Goal: Information Seeking & Learning: Learn about a topic

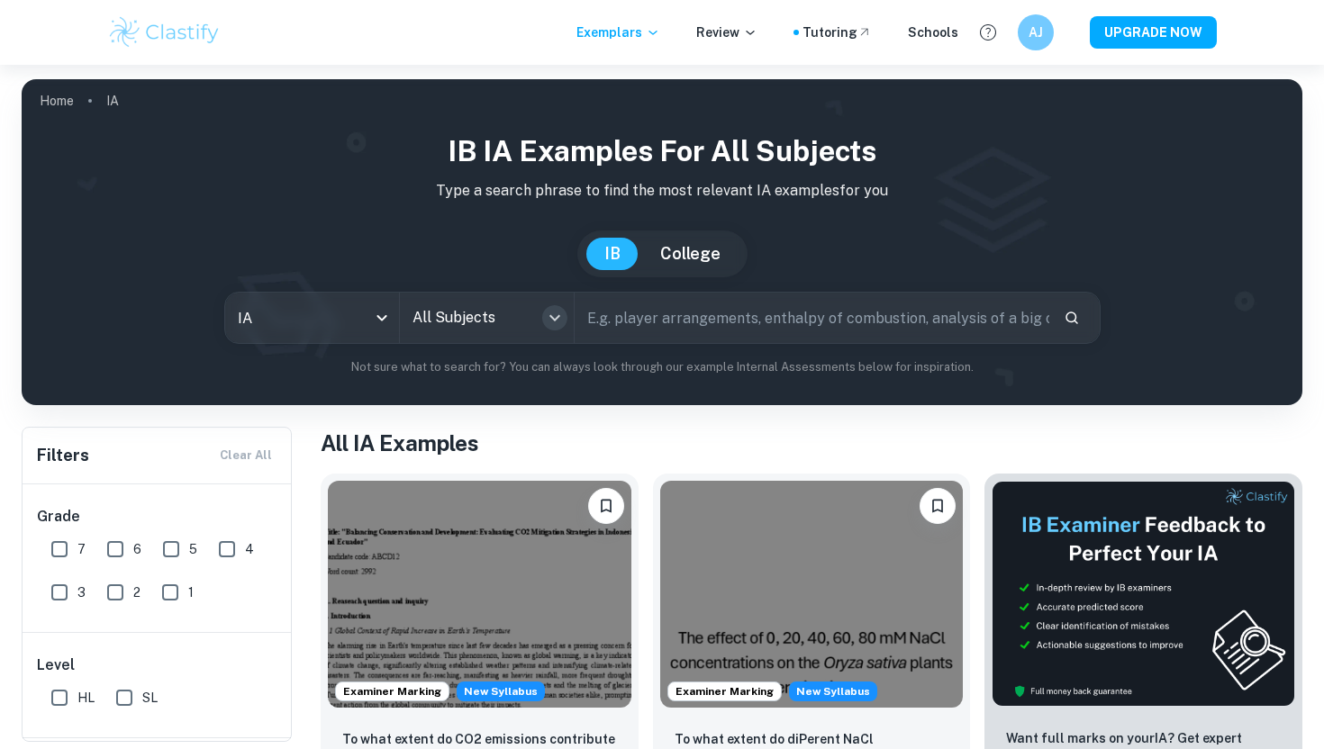
click at [550, 327] on icon "Open" at bounding box center [555, 318] width 22 height 22
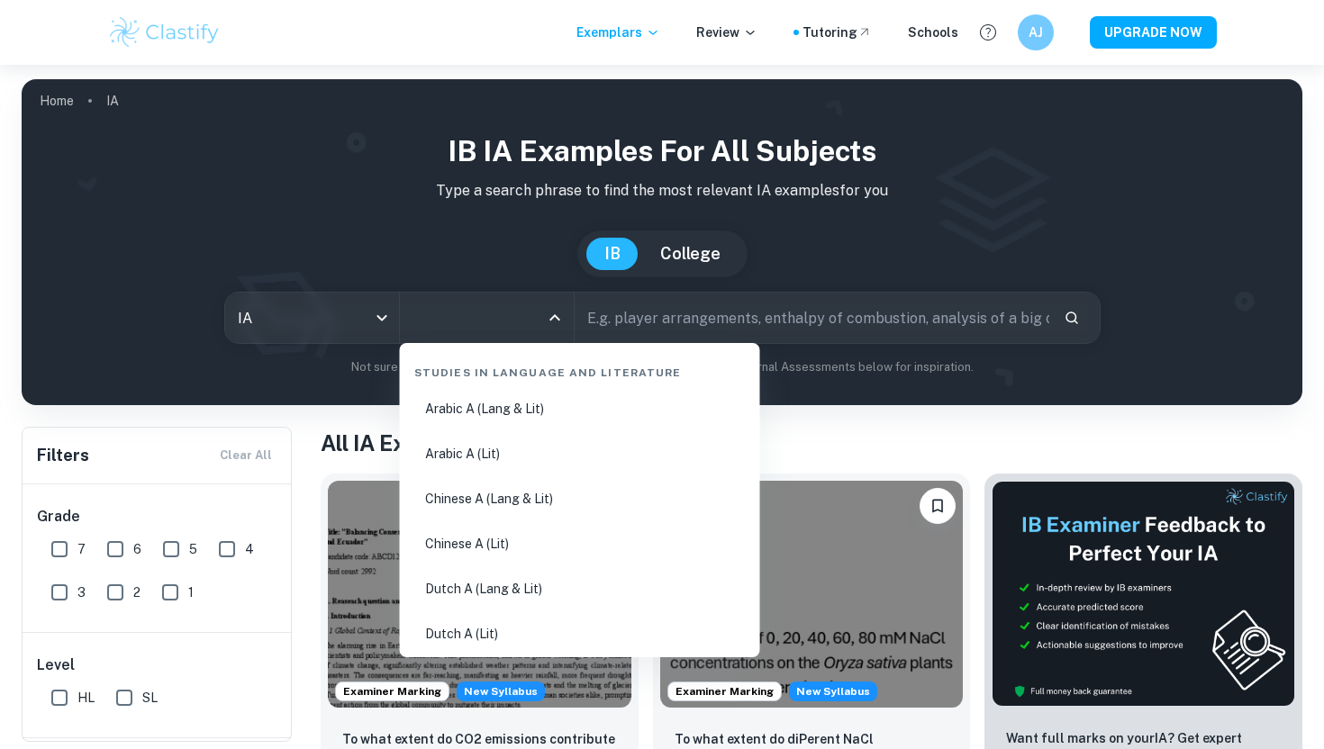
type input "q"
type input "che"
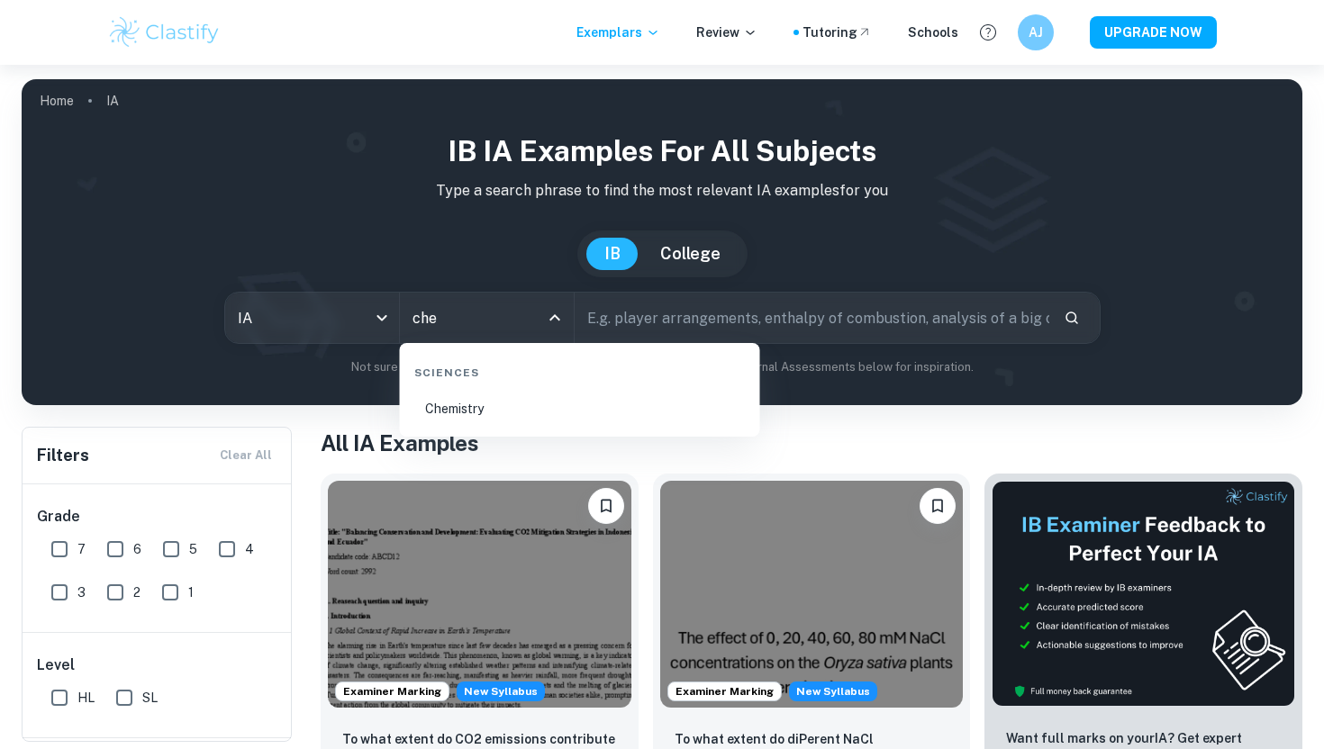
click at [524, 410] on li "Chemistry" at bounding box center [580, 408] width 346 height 41
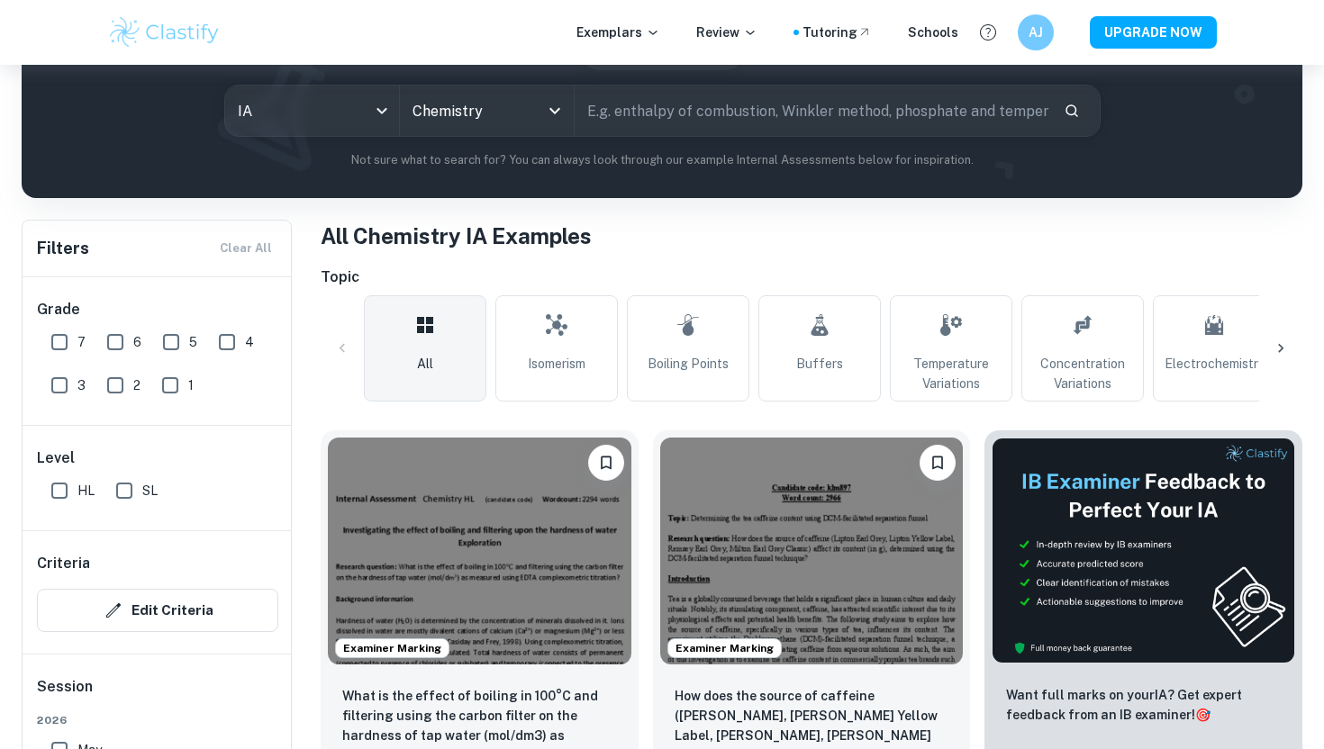
scroll to position [262, 0]
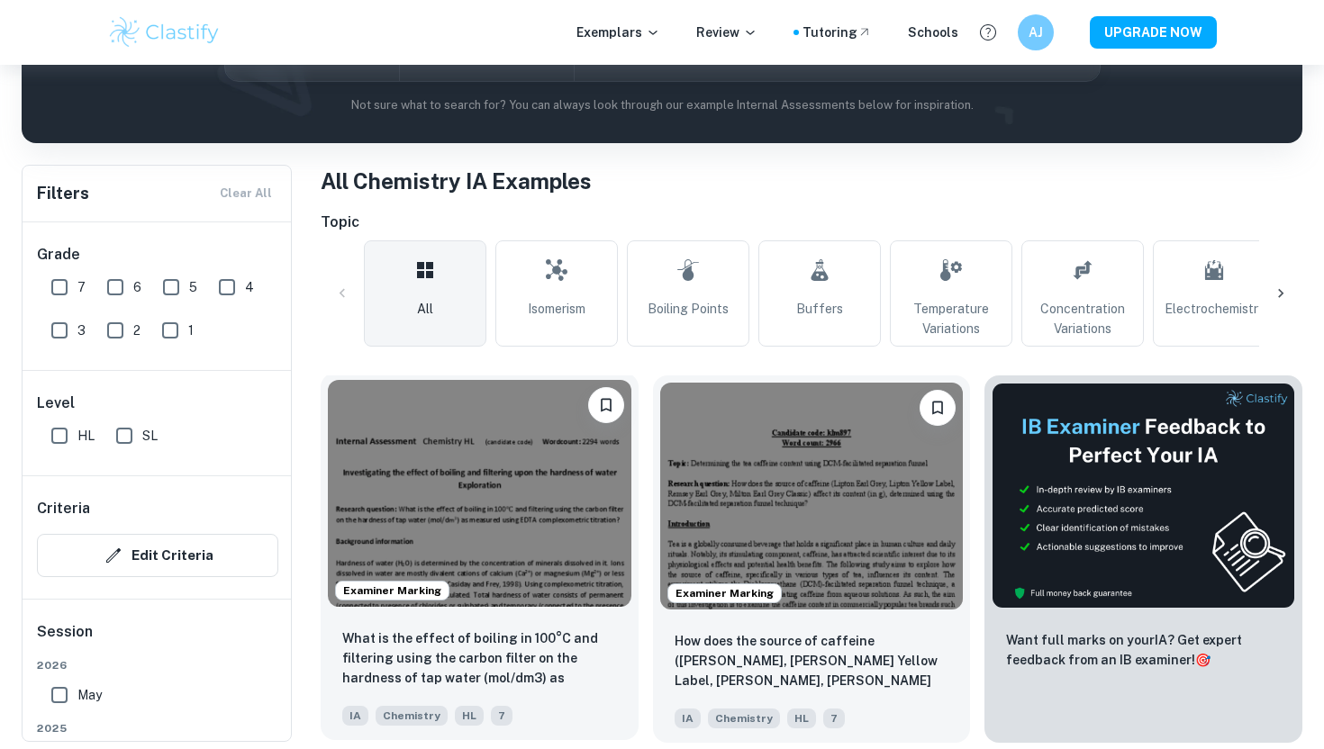
click at [449, 659] on p "What is the effect of boiling in 100°C and filtering using the carbon filter on…" at bounding box center [479, 659] width 275 height 61
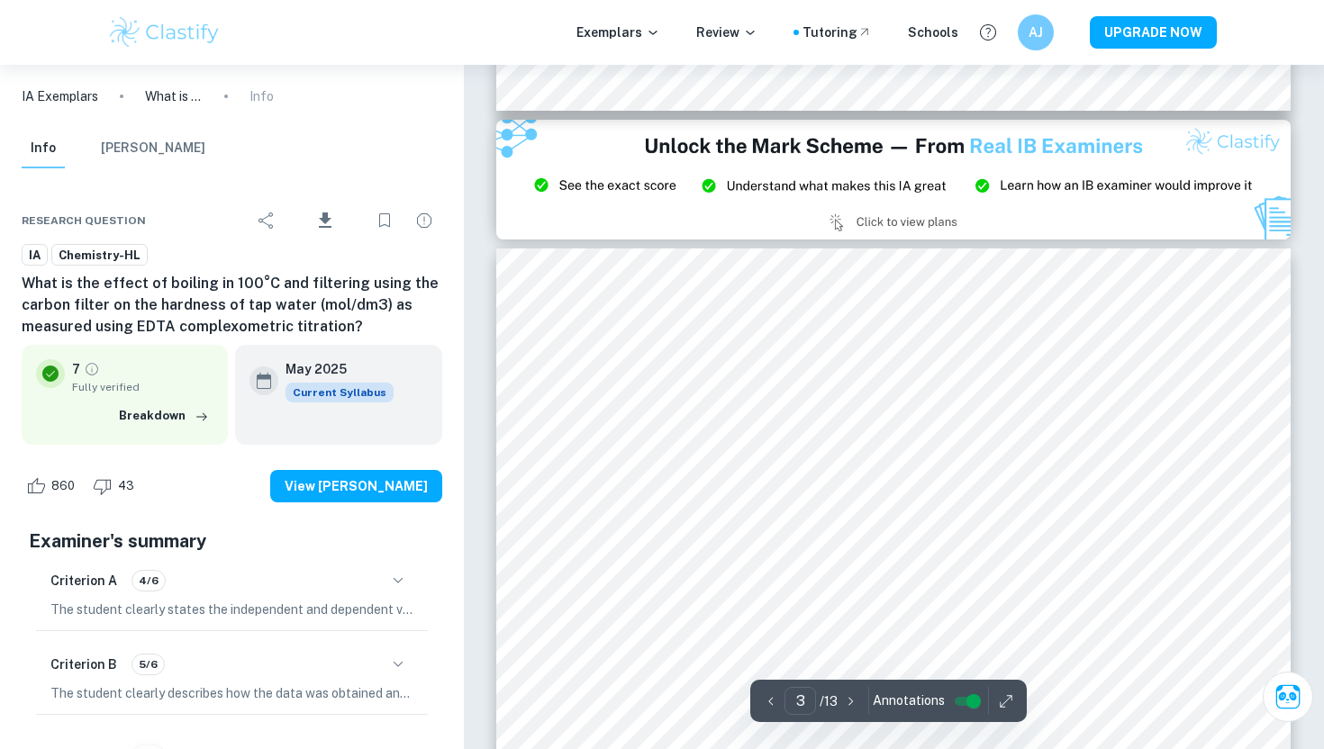
scroll to position [2591, 0]
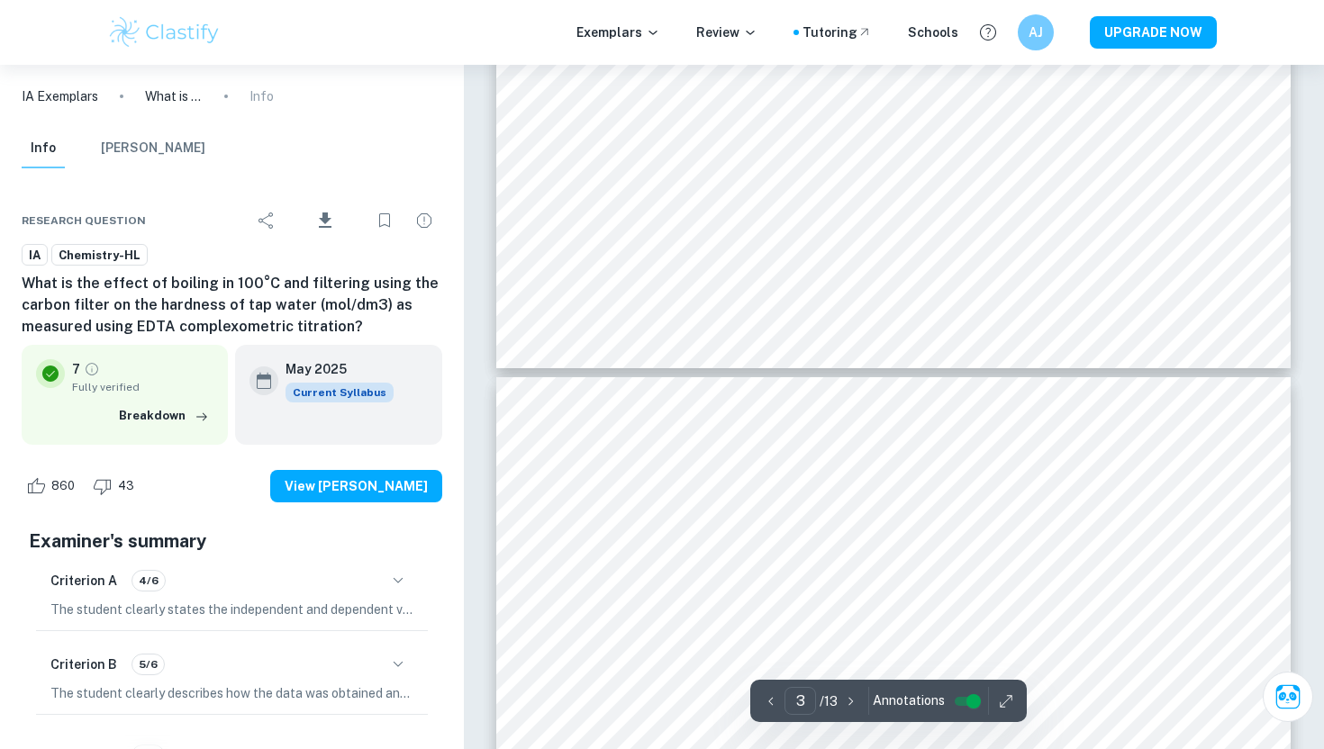
type input "4"
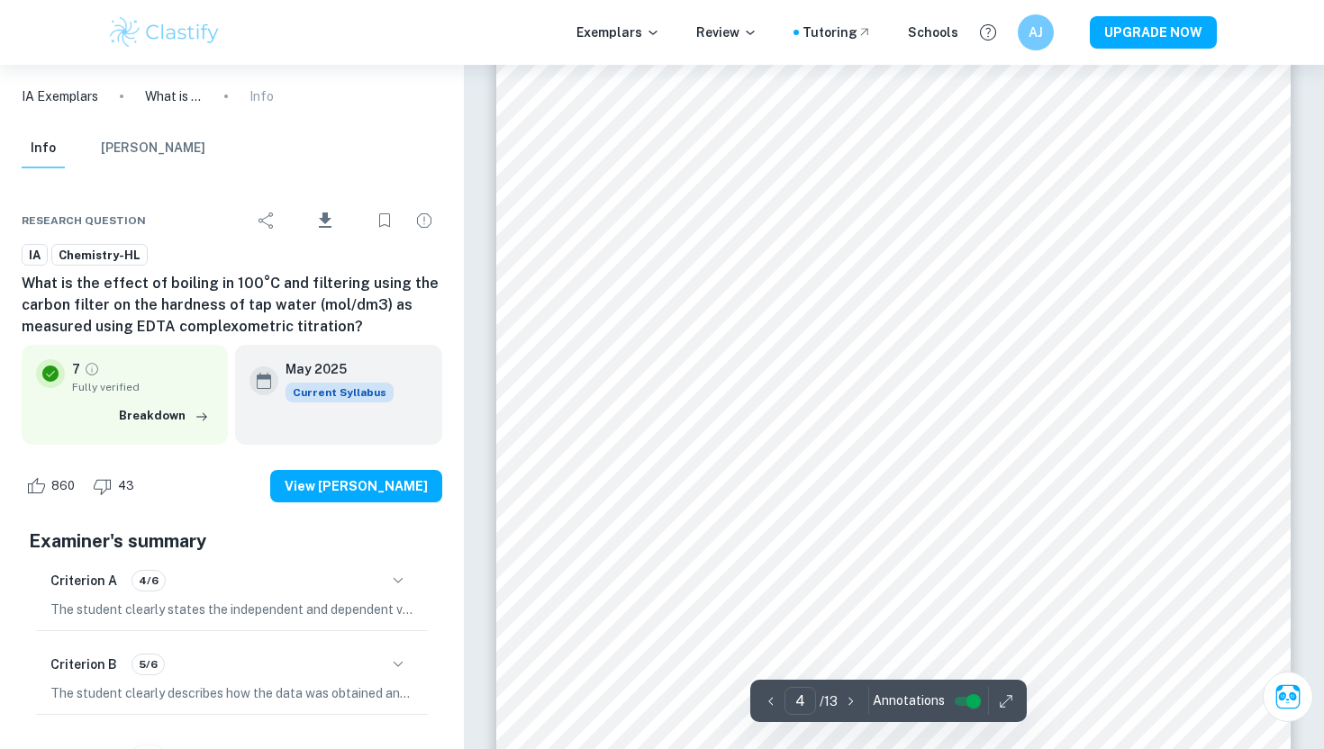
scroll to position [3957, 0]
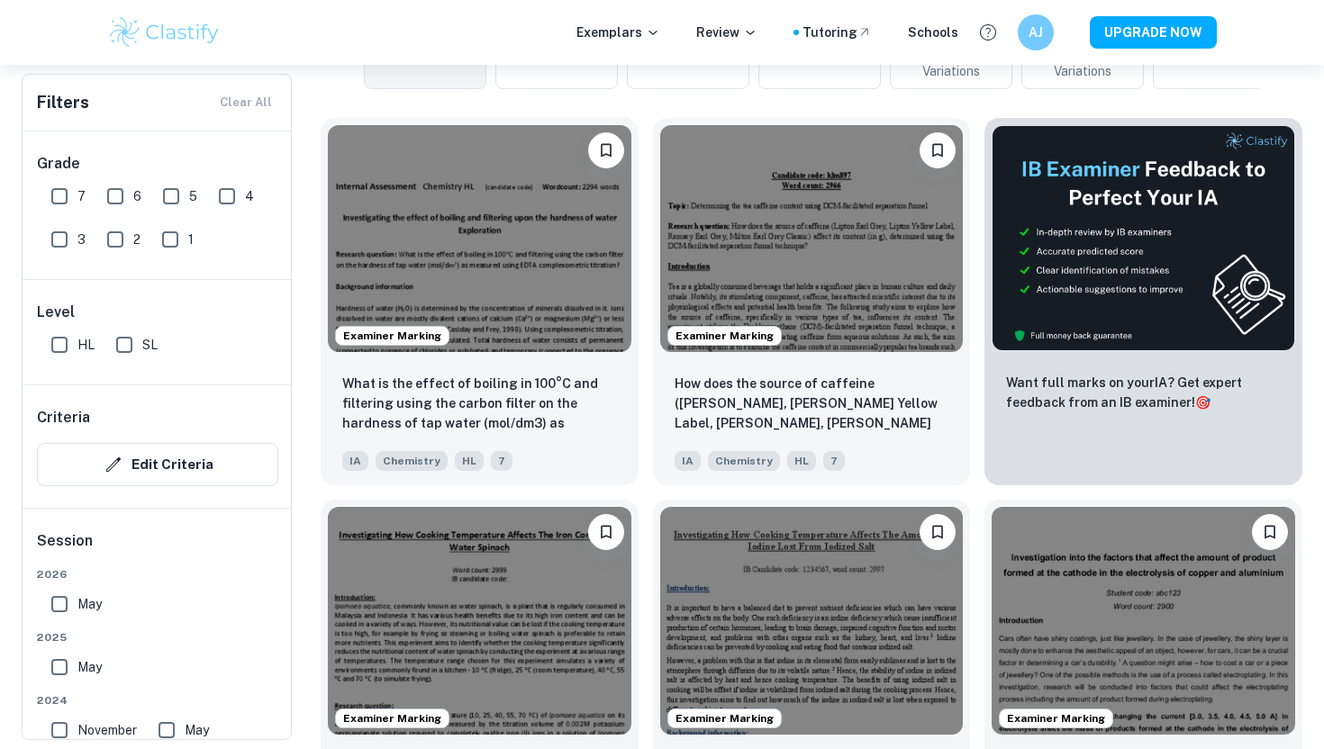
scroll to position [783, 0]
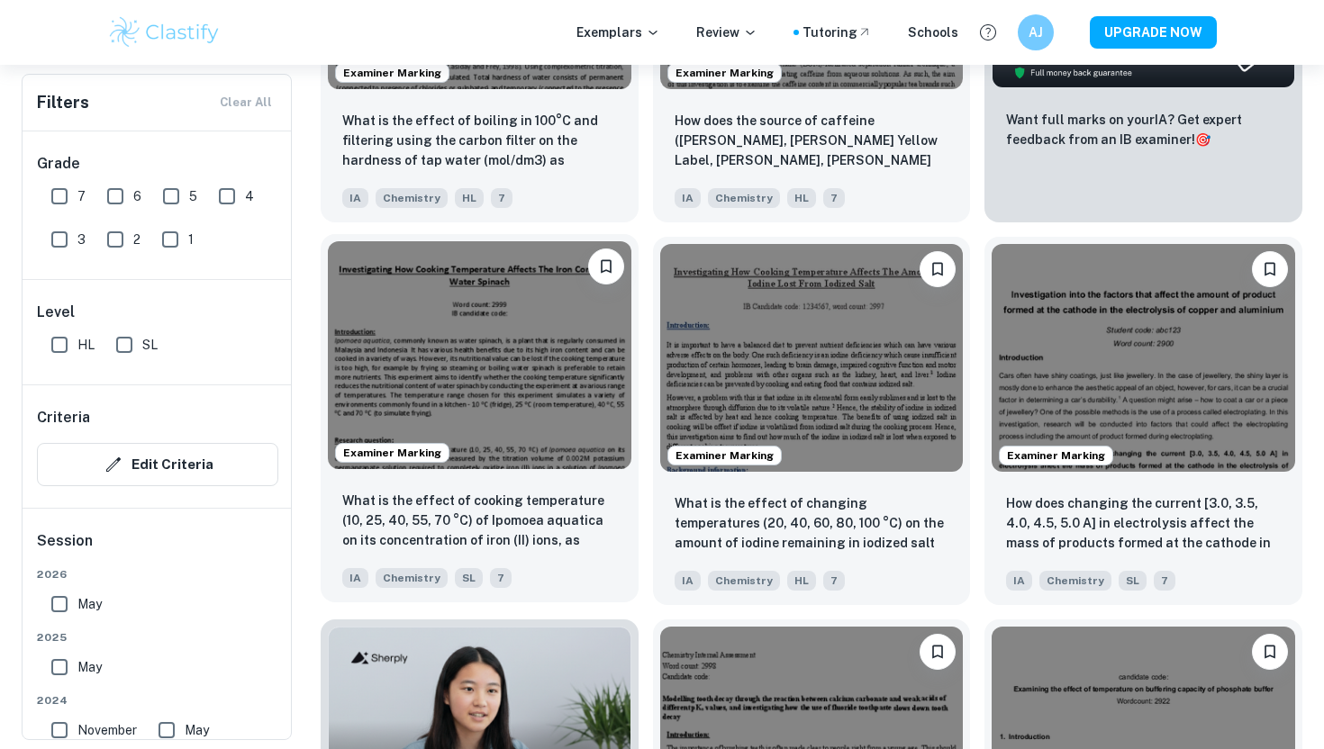
click at [549, 554] on div "What is the effect of cooking temperature (10, 25, 40, 55, 70 °C) of Ipomoea aq…" at bounding box center [480, 540] width 318 height 126
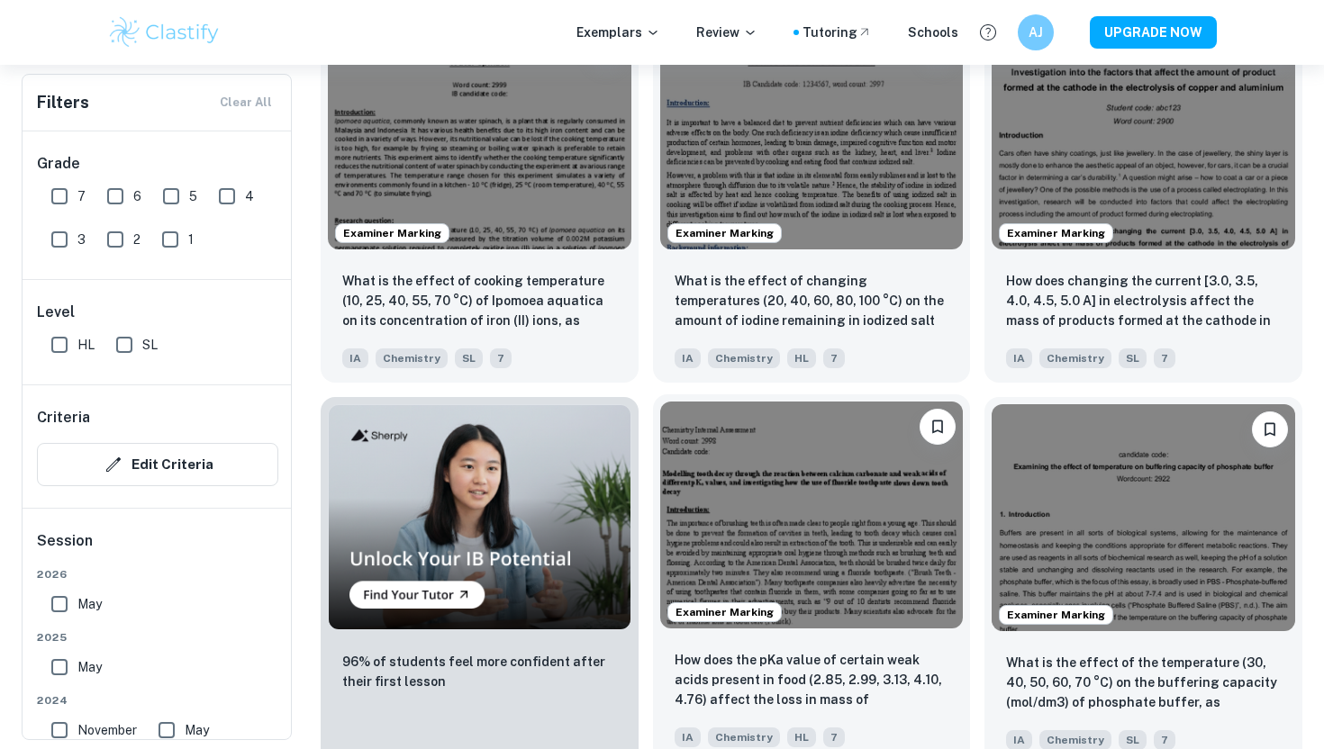
scroll to position [1026, 0]
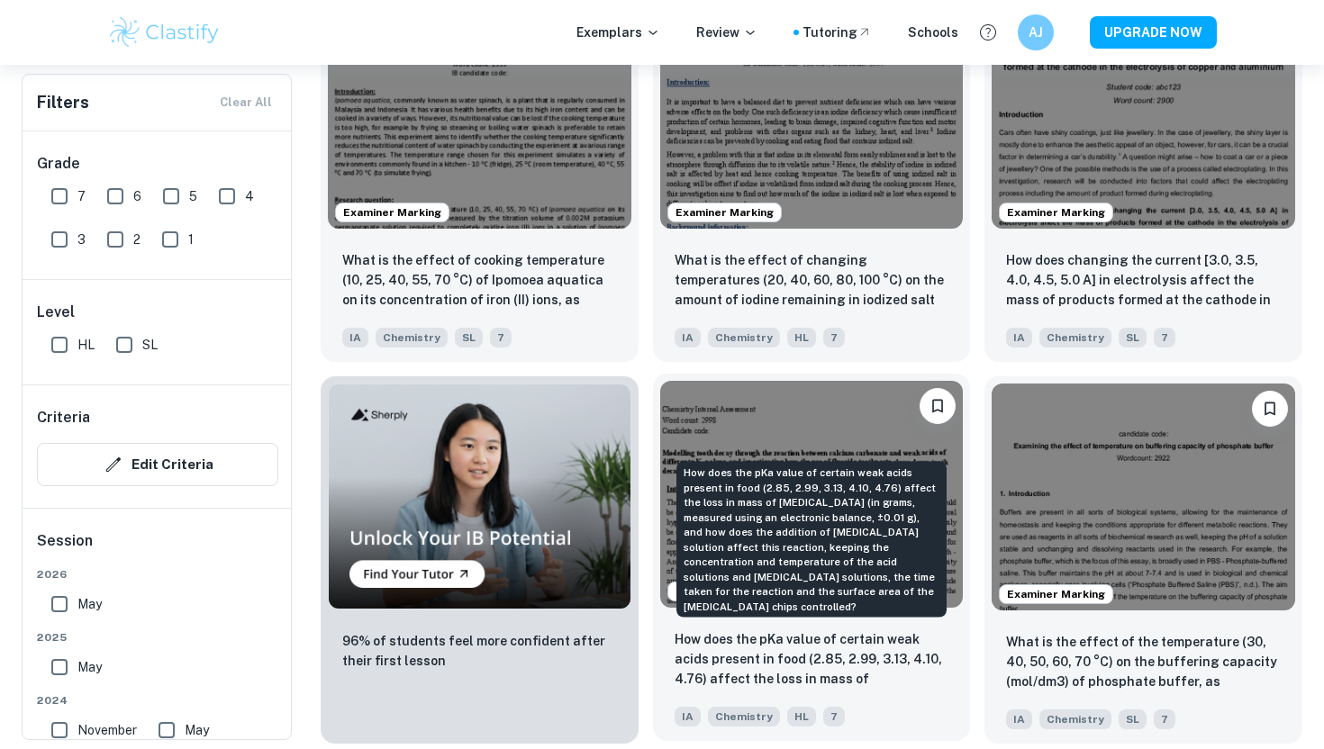
click at [801, 644] on p "How does the pKa value of certain weak acids present in food (2.85, 2.99, 3.13,…" at bounding box center [812, 660] width 275 height 61
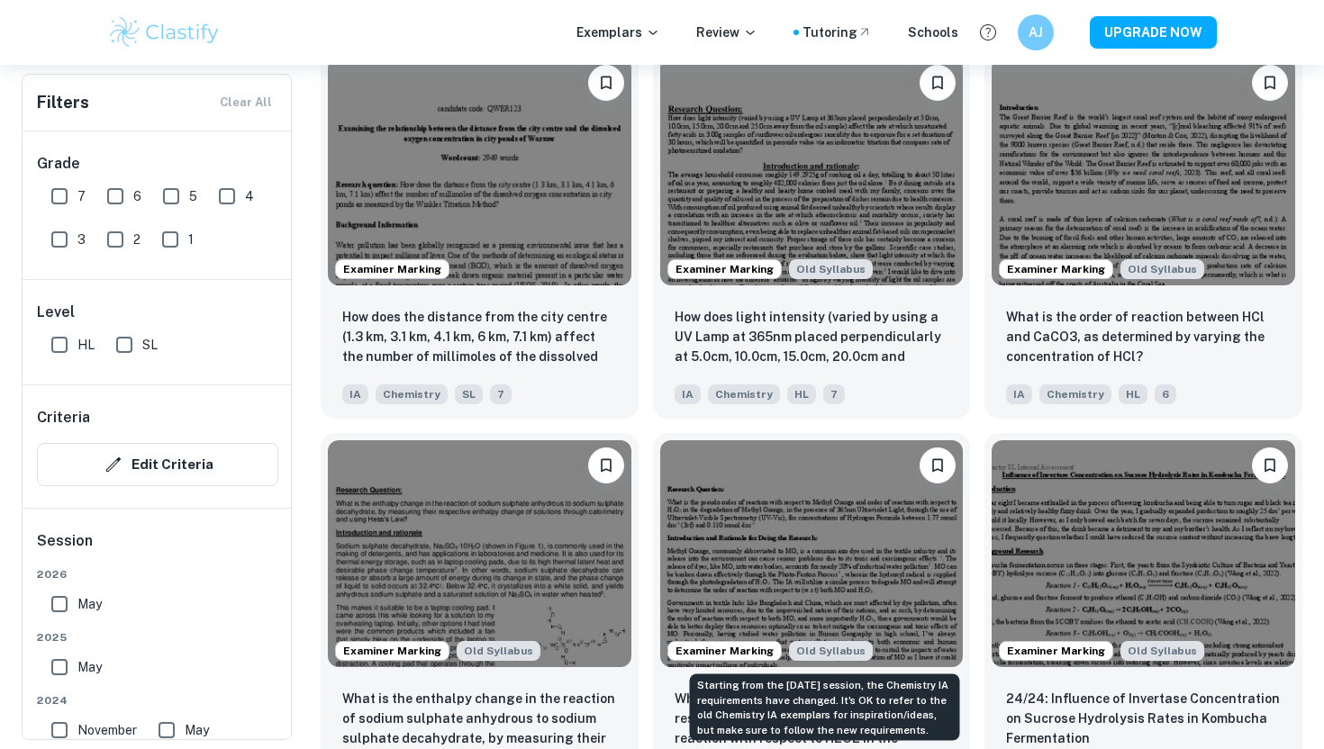
scroll to position [2072, 0]
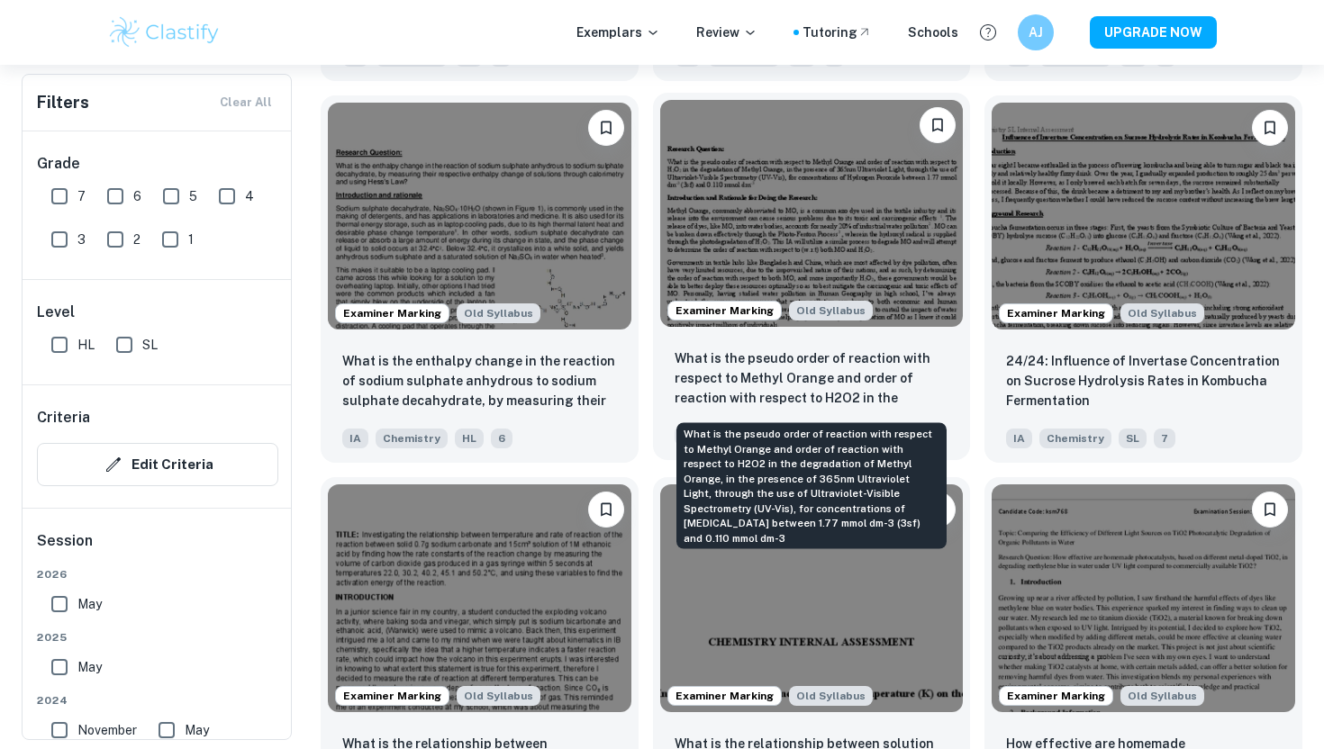
click at [739, 354] on p "What is the pseudo order of reaction with respect to Methyl Orange and order of…" at bounding box center [812, 379] width 275 height 61
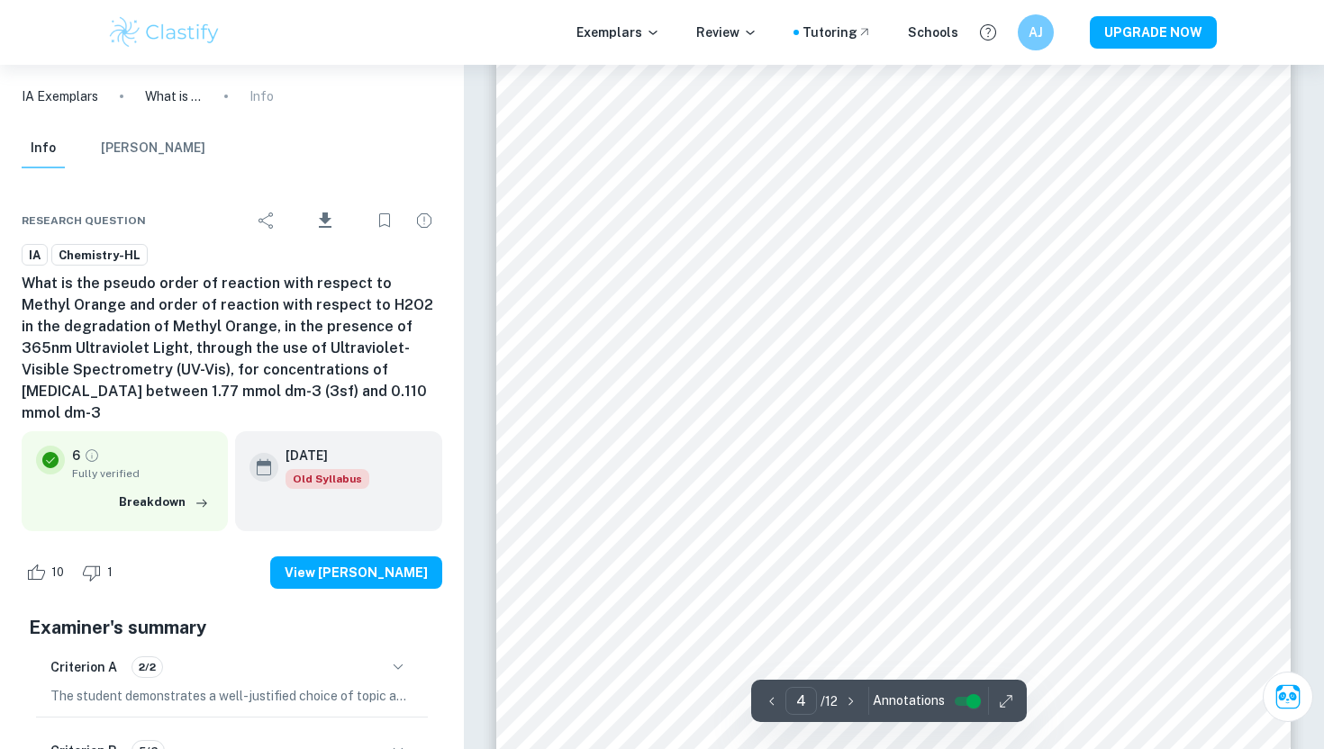
type input "3"
